Goal: Check status: Check status

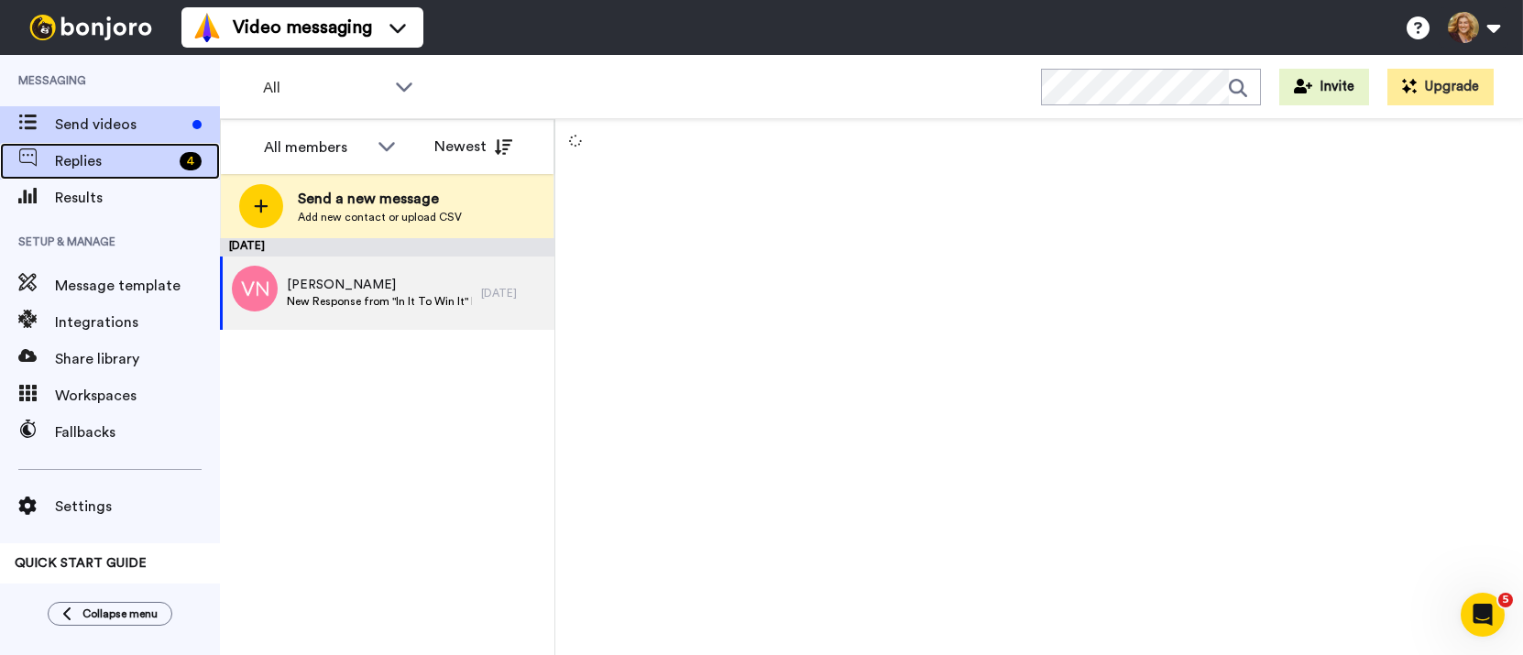
click at [80, 158] on span "Replies" at bounding box center [113, 161] width 117 height 22
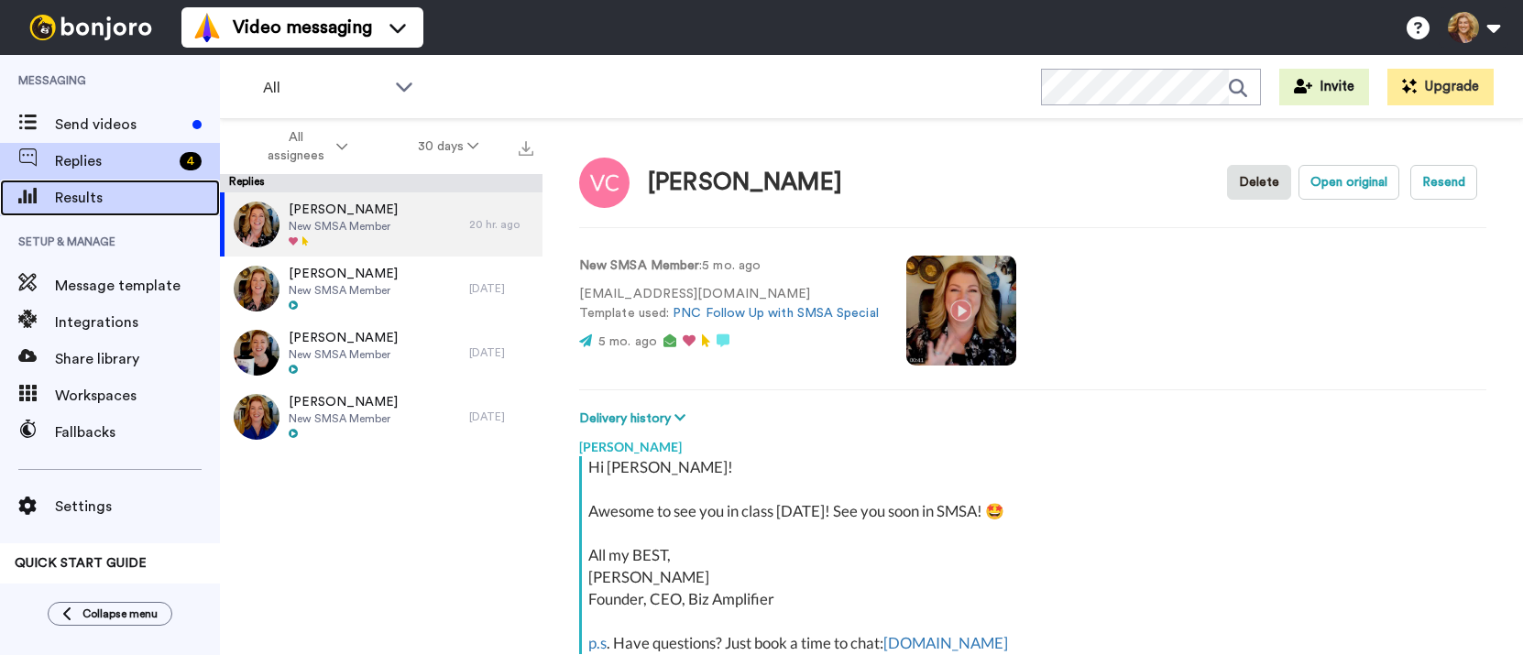
click at [90, 196] on span "Results" at bounding box center [137, 198] width 165 height 22
